Goal: Navigation & Orientation: Find specific page/section

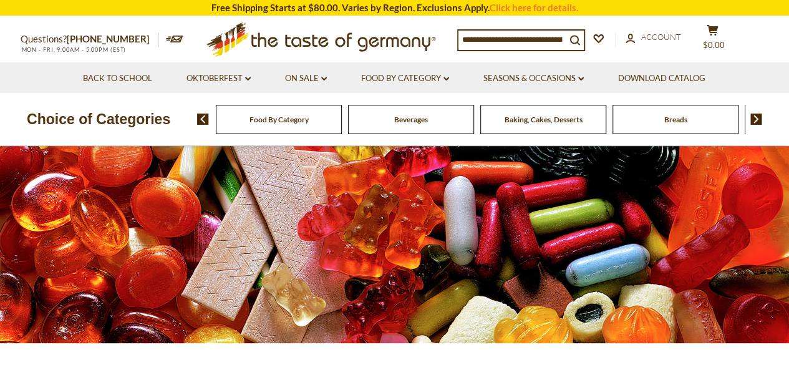
click at [274, 116] on span "Food By Category" at bounding box center [278, 119] width 59 height 9
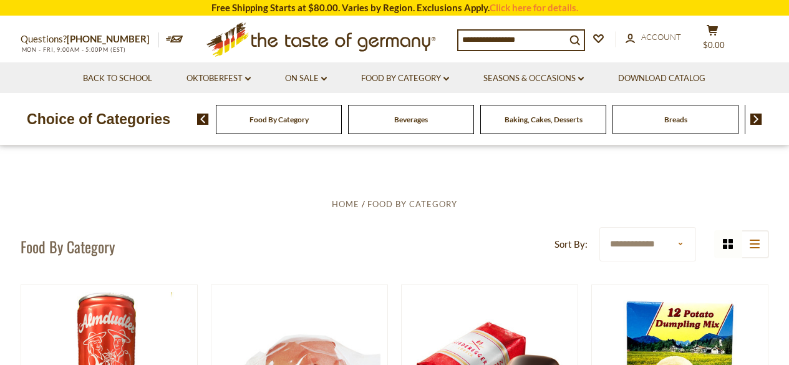
click at [274, 116] on span "Food By Category" at bounding box center [278, 119] width 59 height 9
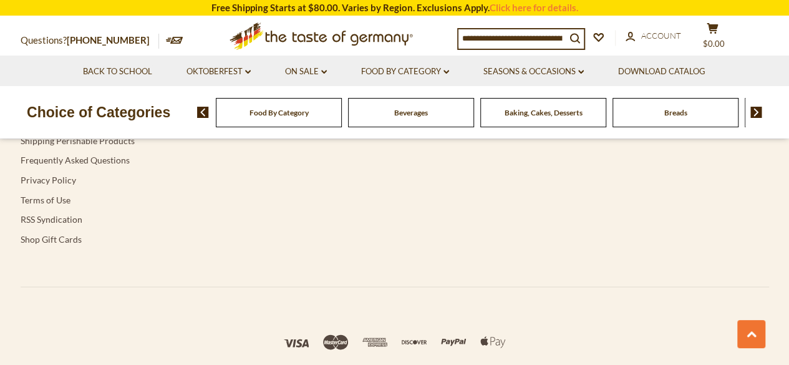
scroll to position [1005, 0]
